Goal: Information Seeking & Learning: Find specific fact

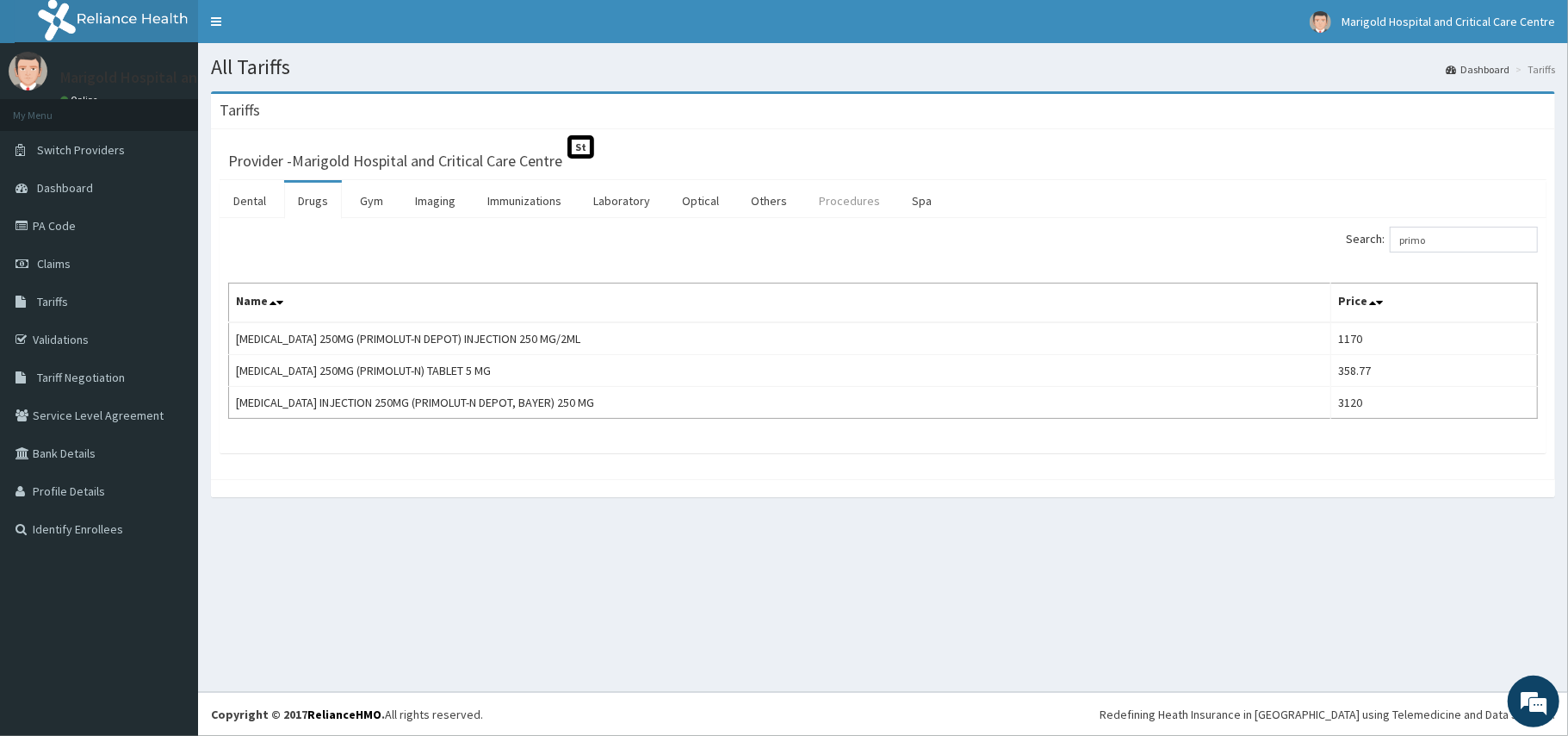
click at [833, 204] on link "Procedures" at bounding box center [849, 201] width 89 height 37
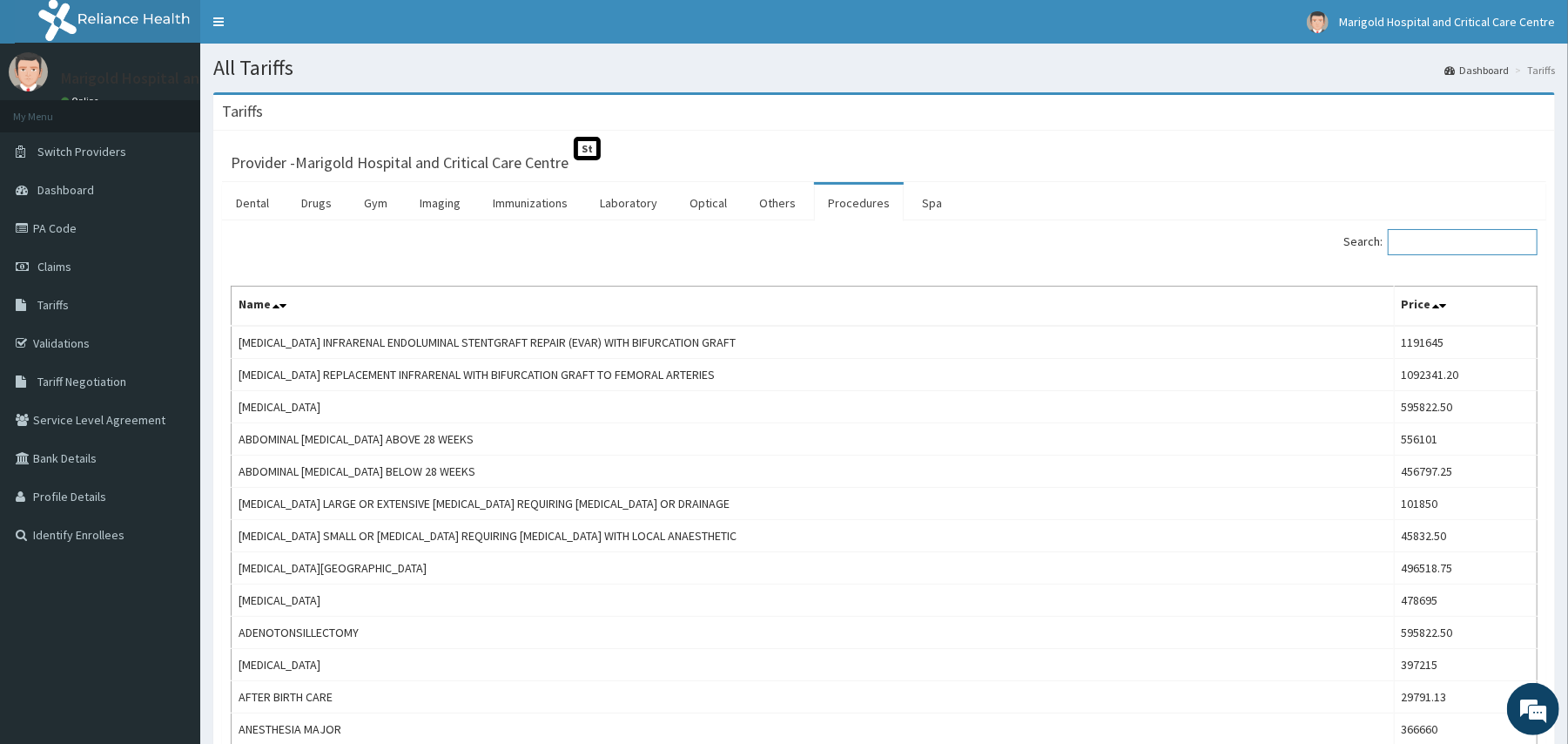
click at [1467, 244] on input "Search:" at bounding box center [1463, 242] width 150 height 27
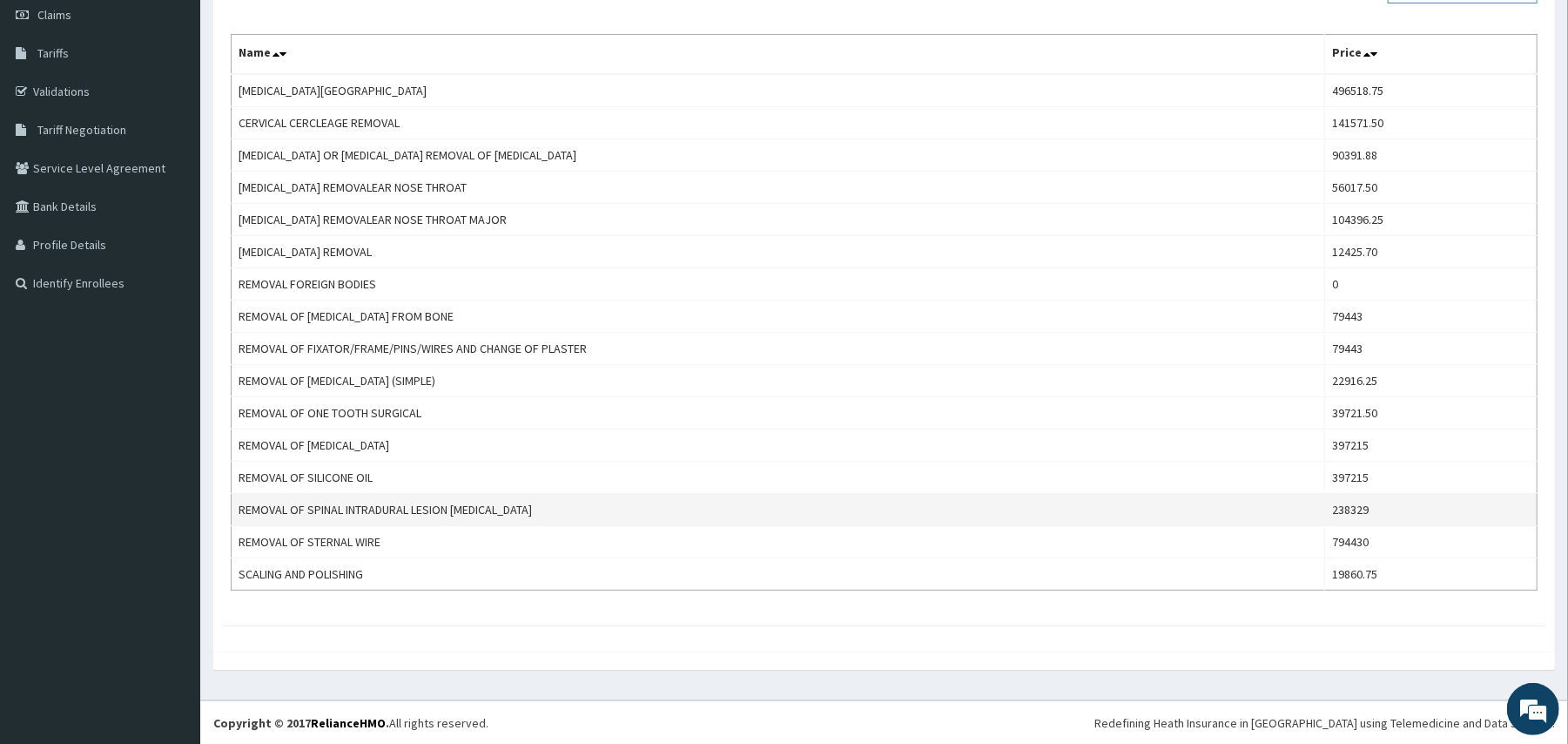
scroll to position [258, 0]
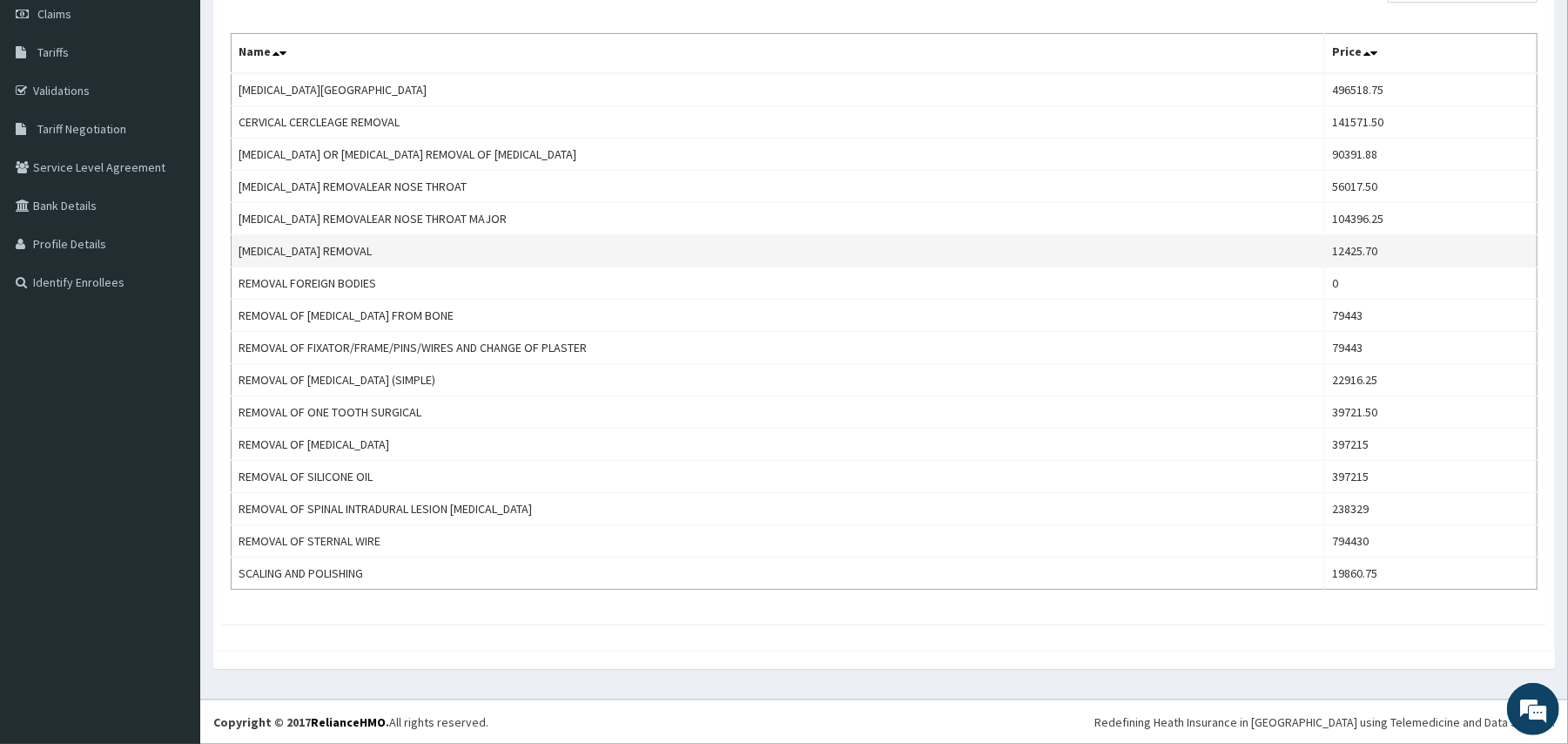
click at [387, 251] on td "[MEDICAL_DATA] REMOVAL" at bounding box center [778, 251] width 1094 height 32
drag, startPoint x: 1335, startPoint y: 249, endPoint x: 1391, endPoint y: 249, distance: 56.0
click at [1391, 249] on td "12425.70" at bounding box center [1431, 251] width 212 height 32
copy td "12425.70"
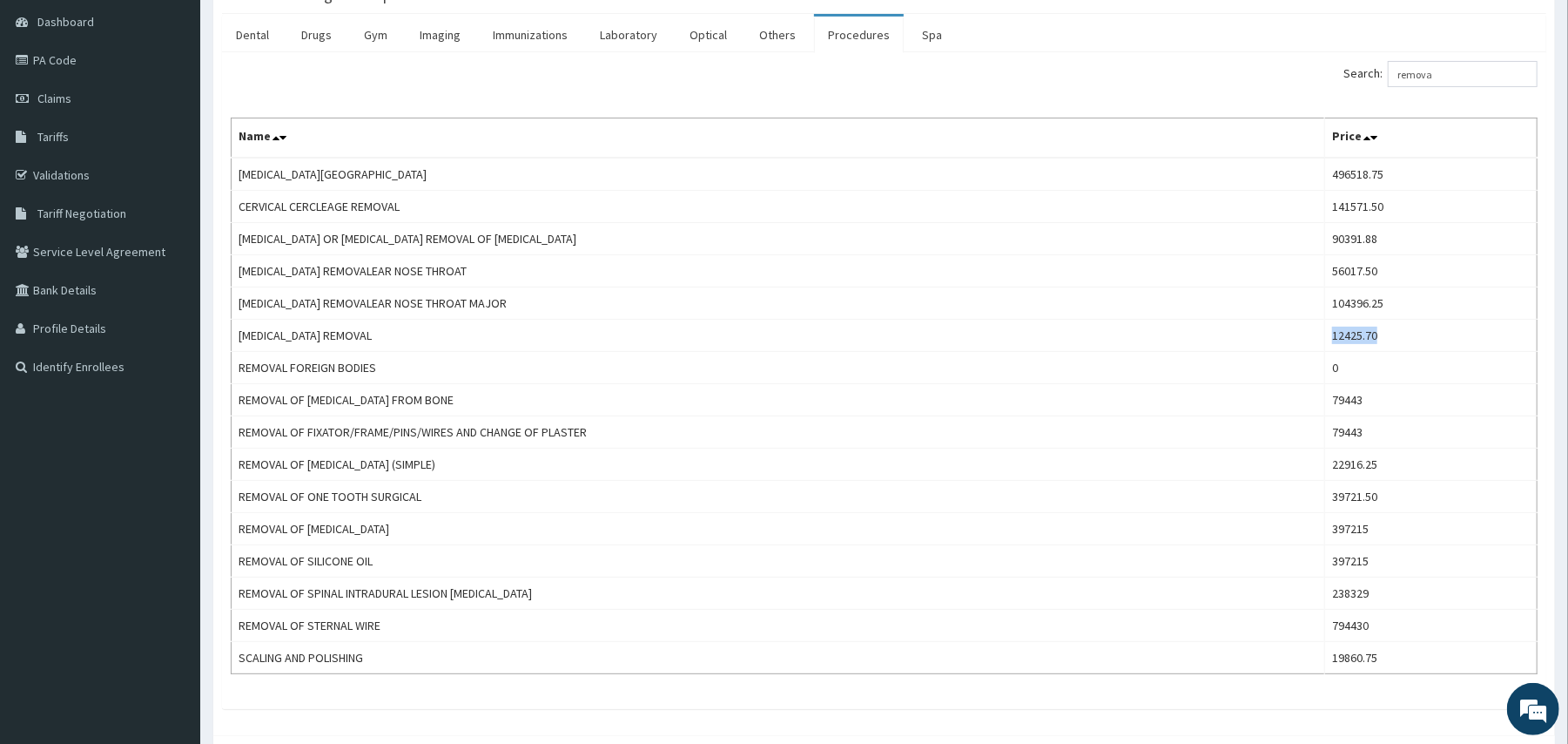
scroll to position [0, 0]
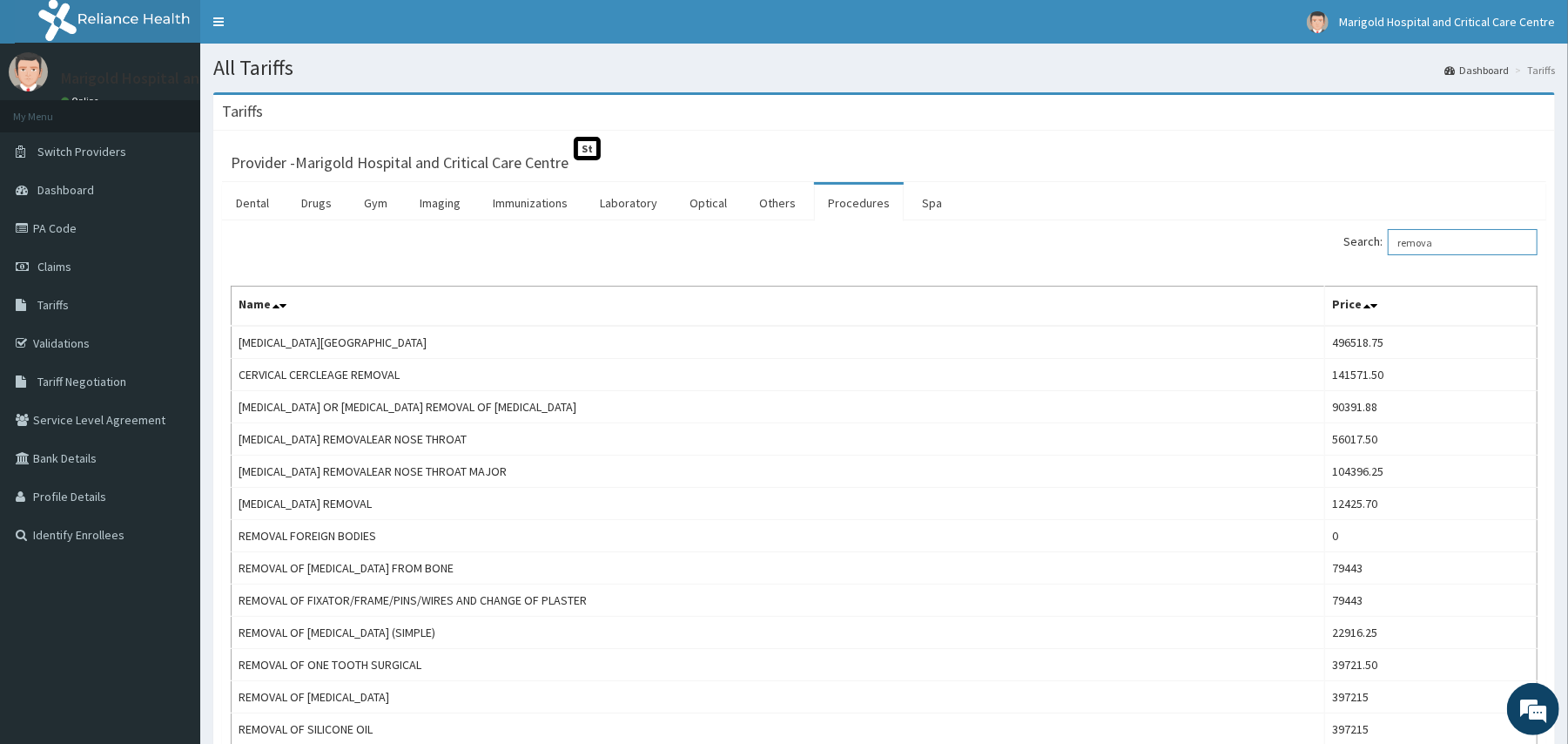
click at [1452, 241] on input "remova" at bounding box center [1463, 242] width 150 height 27
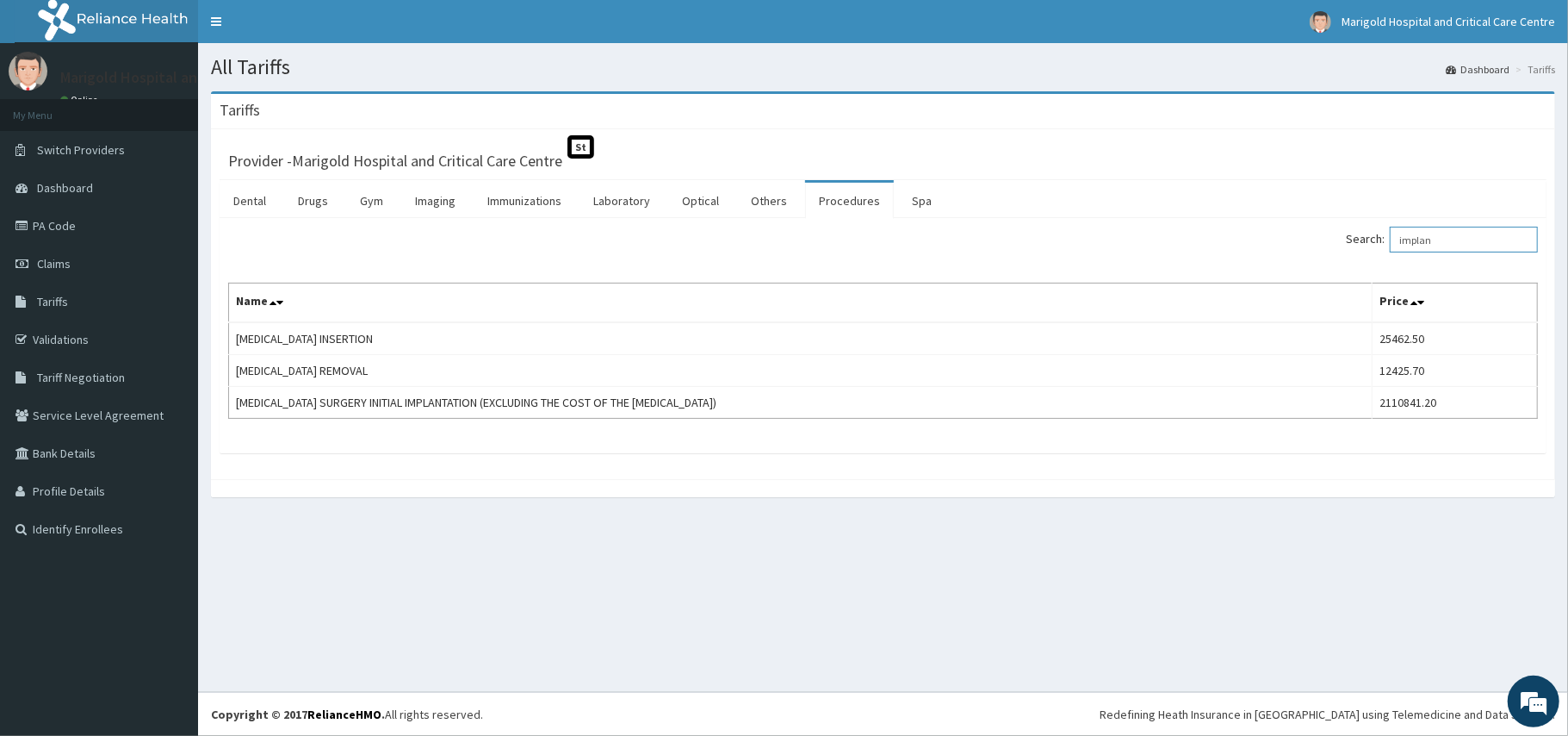
type input "implan"
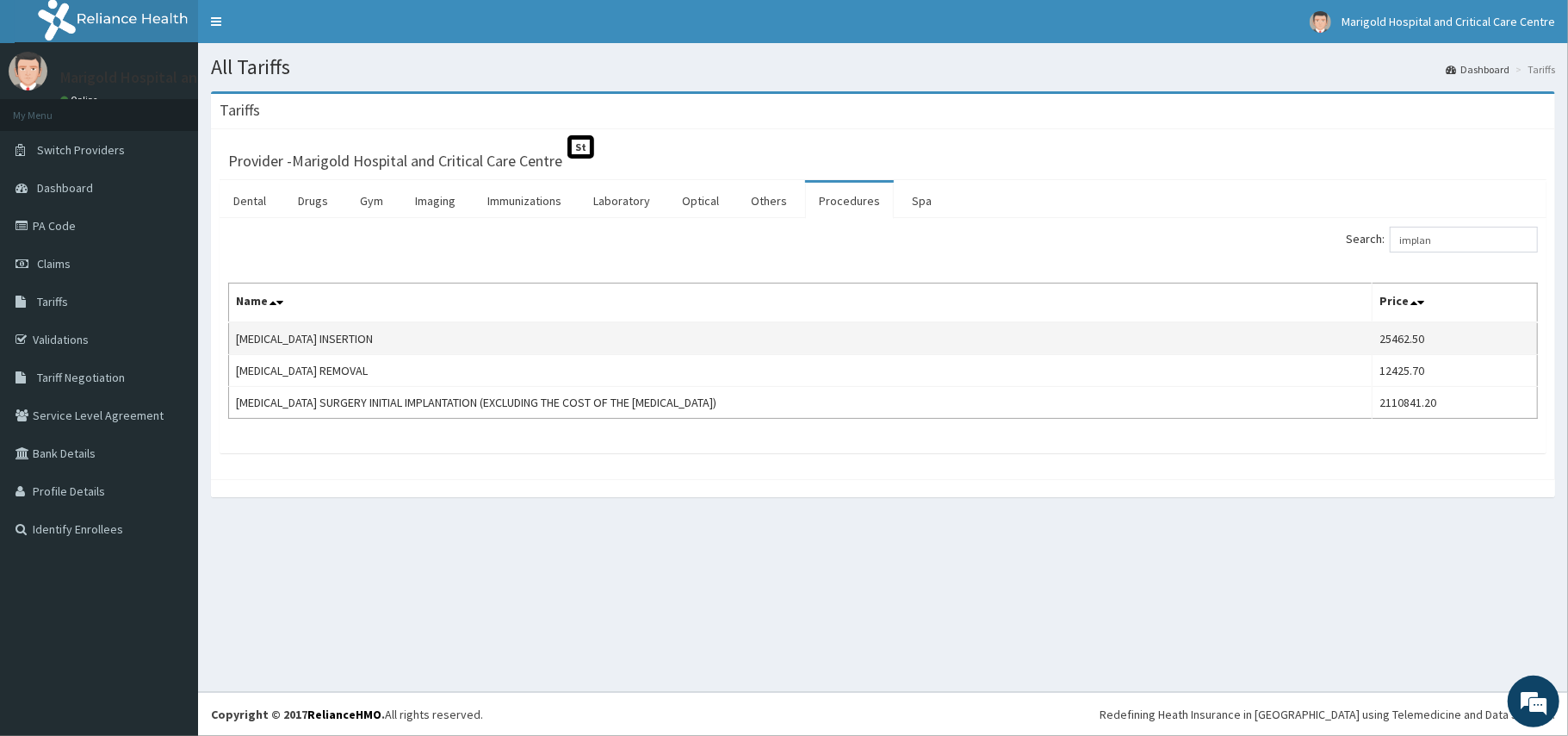
click at [1378, 340] on td "25462.50" at bounding box center [1455, 338] width 165 height 33
copy td "25462.50"
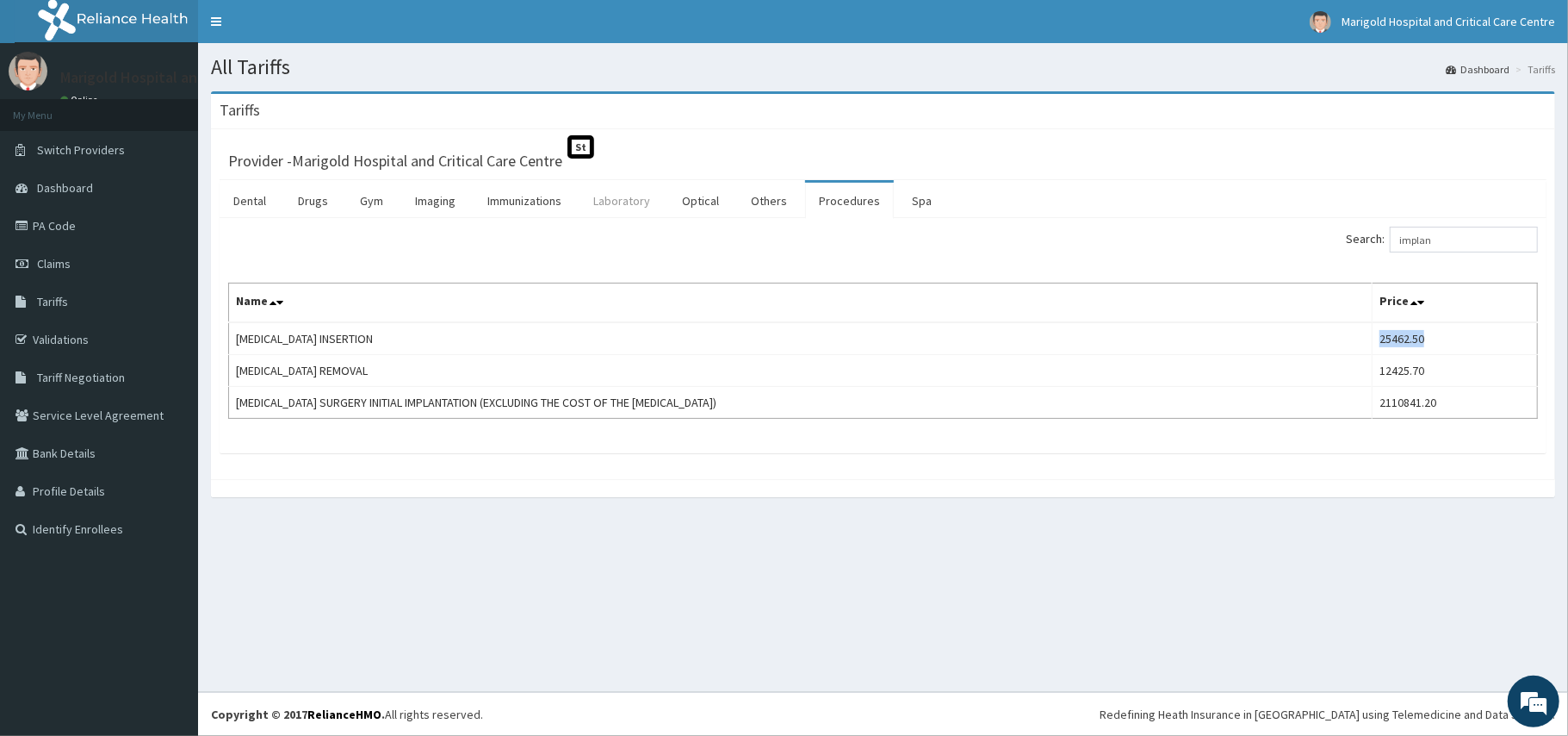
click at [594, 194] on link "Laboratory" at bounding box center [622, 201] width 84 height 37
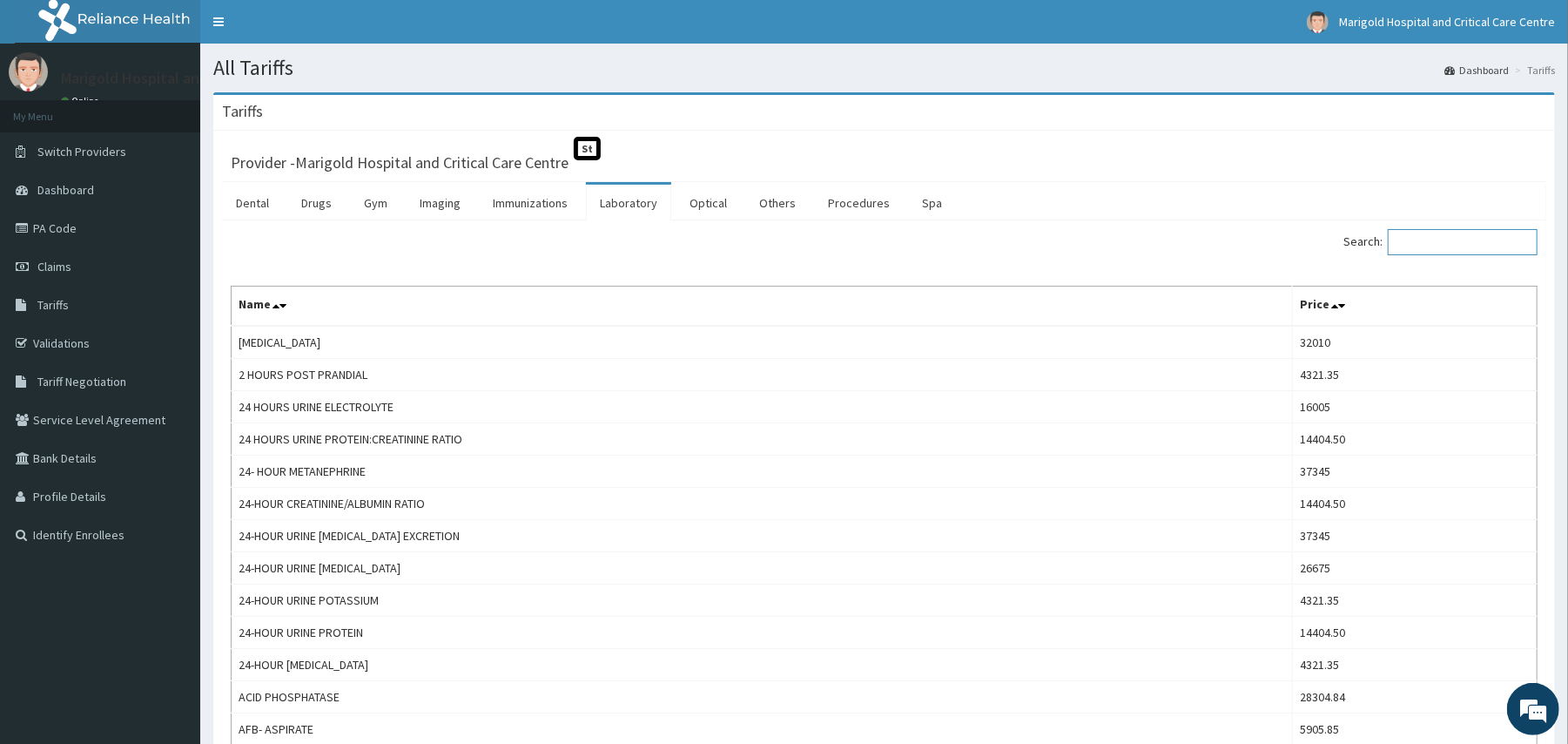
drag, startPoint x: 1461, startPoint y: 237, endPoint x: 1398, endPoint y: 224, distance: 64.3
click at [1461, 238] on input "Search:" at bounding box center [1463, 242] width 150 height 27
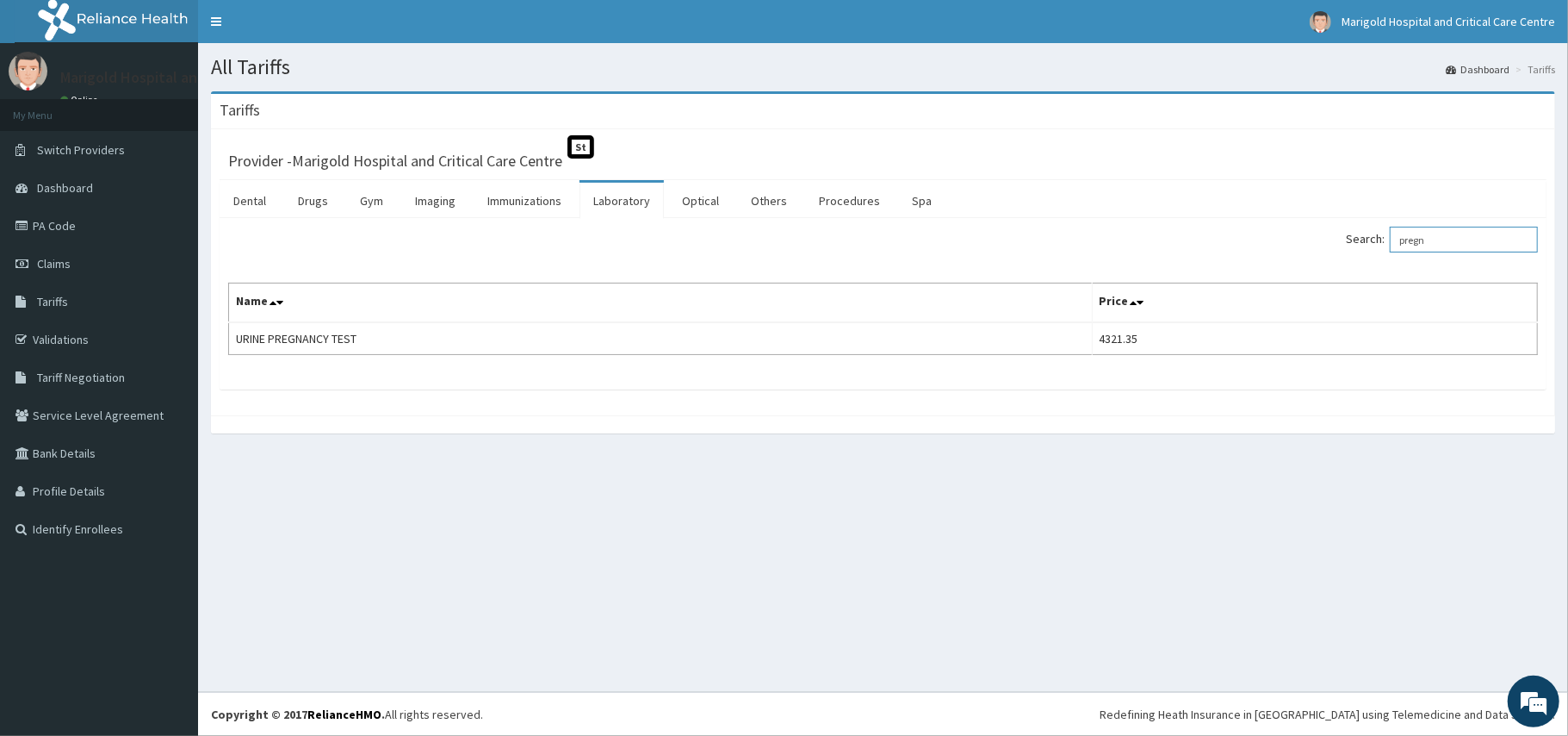
type input "pregn"
click at [522, 201] on link "Immunizations" at bounding box center [525, 201] width 101 height 37
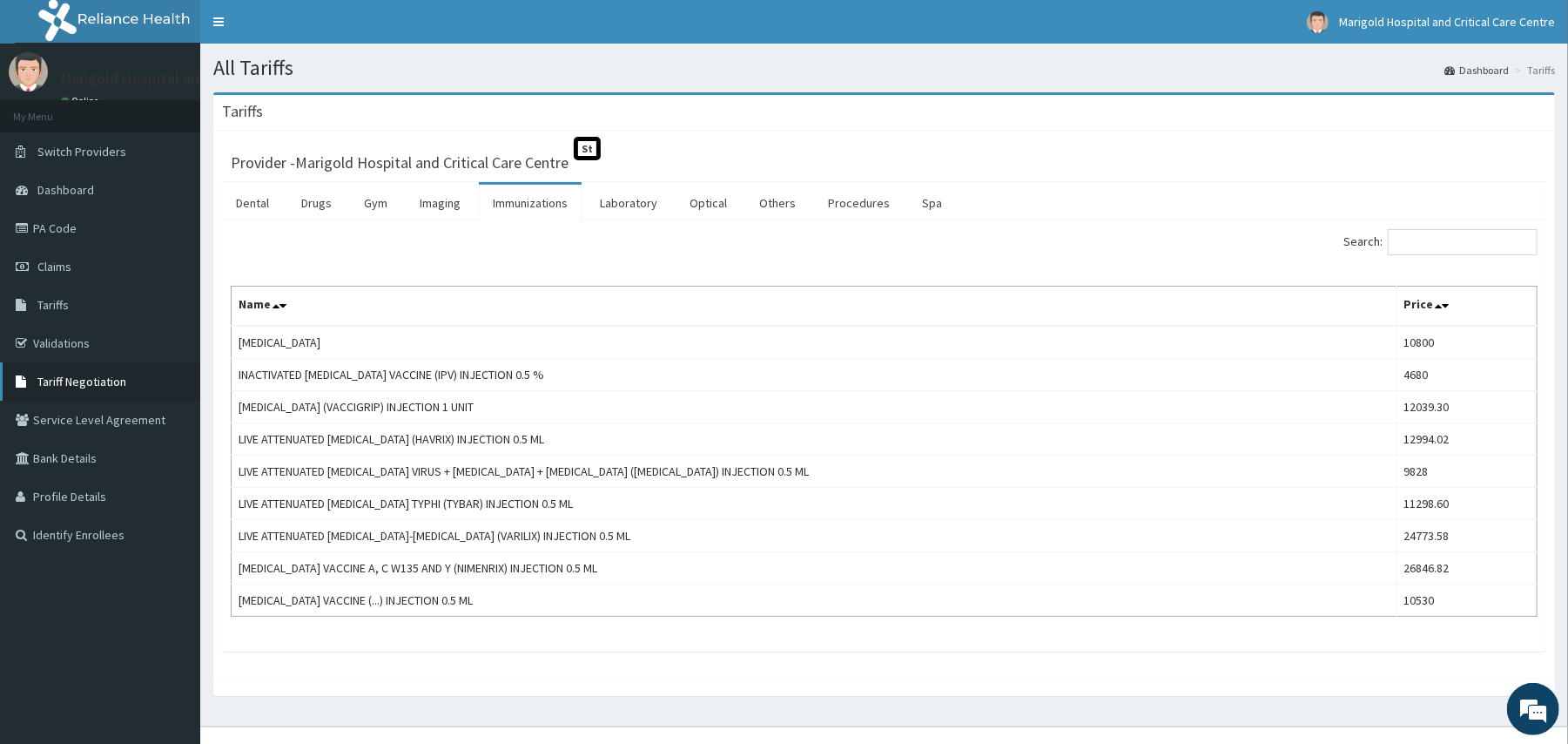
click at [63, 381] on span "Tariff Negotiation" at bounding box center [82, 381] width 89 height 16
